Goal: Check status

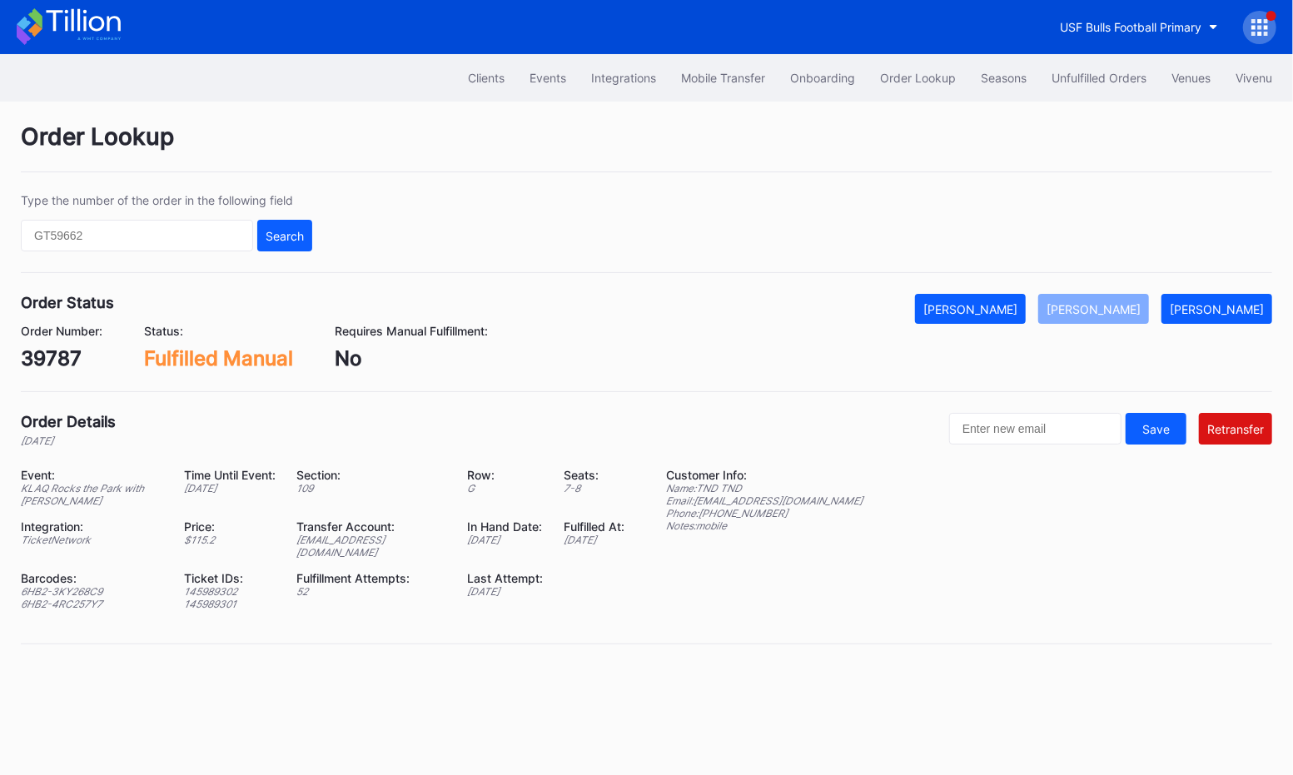
click at [184, 534] on div "$ 115.2" at bounding box center [230, 540] width 92 height 12
